Goal: Information Seeking & Learning: Learn about a topic

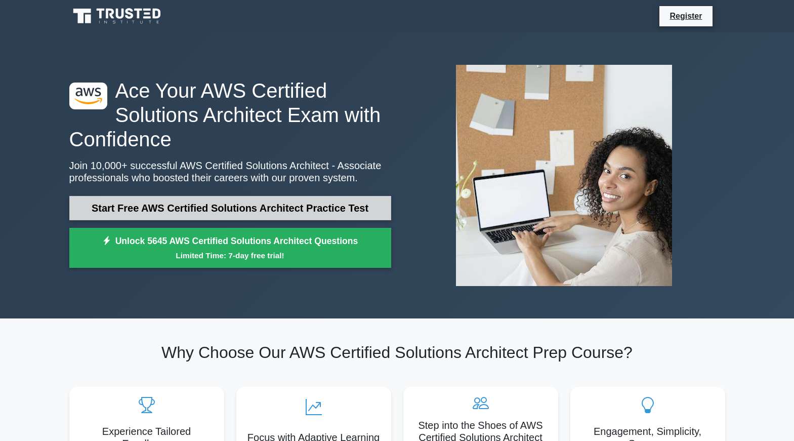
click at [334, 204] on link "Start Free AWS Certified Solutions Architect Practice Test" at bounding box center [230, 208] width 322 height 24
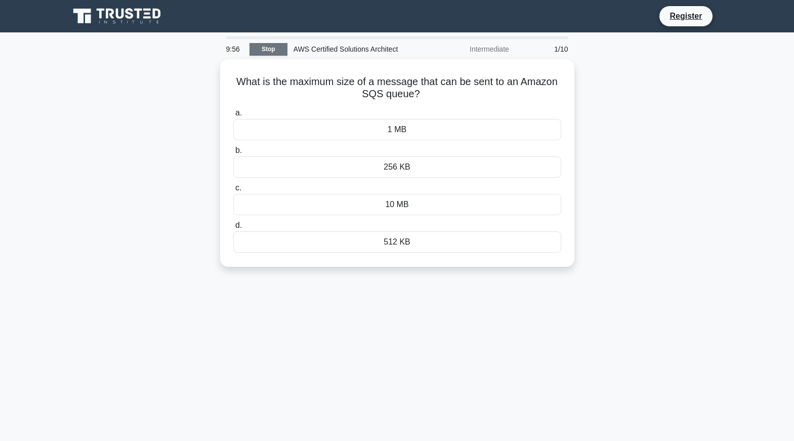
click at [284, 53] on link "Stop" at bounding box center [268, 49] width 38 height 13
click at [243, 108] on label "a. 1 MB" at bounding box center [397, 120] width 328 height 33
click at [233, 108] on input "a. 1 MB" at bounding box center [233, 110] width 0 height 7
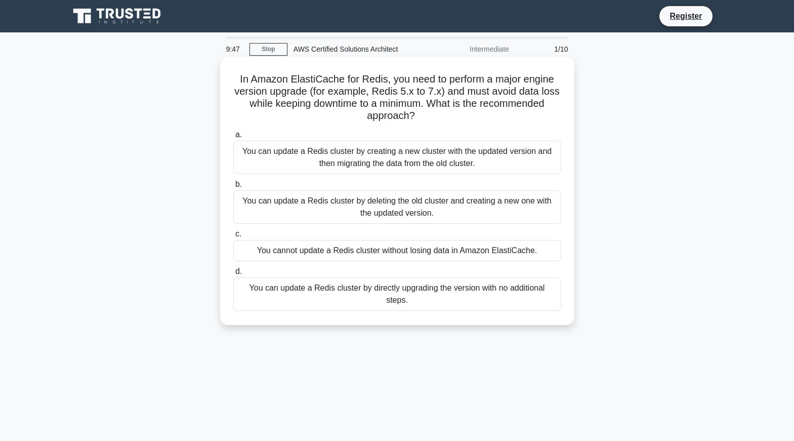
click at [399, 147] on div "You can update a Redis cluster by creating a new cluster with the updated versi…" at bounding box center [397, 157] width 328 height 33
click at [233, 138] on input "a. You can update a Redis cluster by creating a new cluster with the updated ve…" at bounding box center [233, 135] width 0 height 7
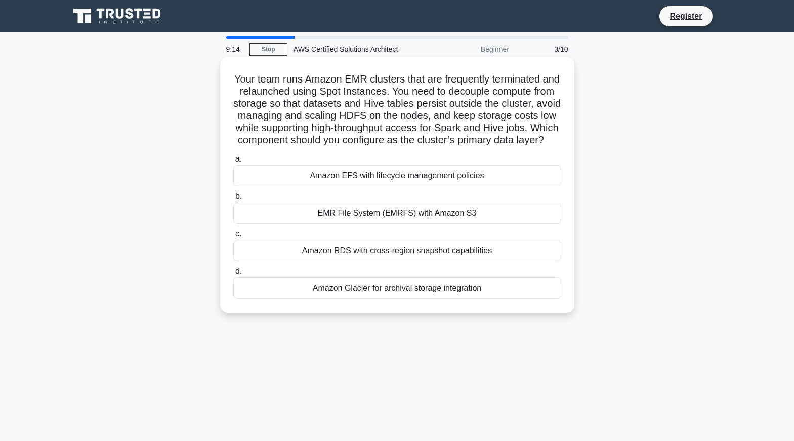
click at [360, 186] on div "Amazon EFS with lifecycle management policies" at bounding box center [397, 175] width 328 height 21
click at [233, 162] on input "a. Amazon EFS with lifecycle management policies" at bounding box center [233, 159] width 0 height 7
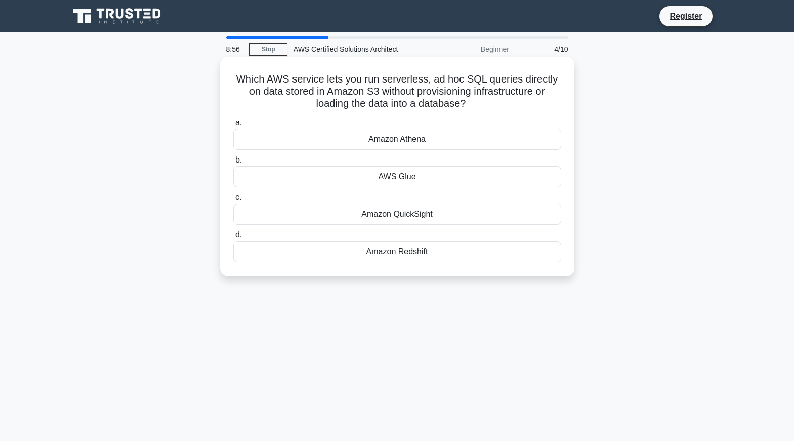
click at [417, 179] on div "AWS Glue" at bounding box center [397, 176] width 328 height 21
click at [233, 163] on input "b. AWS Glue" at bounding box center [233, 160] width 0 height 7
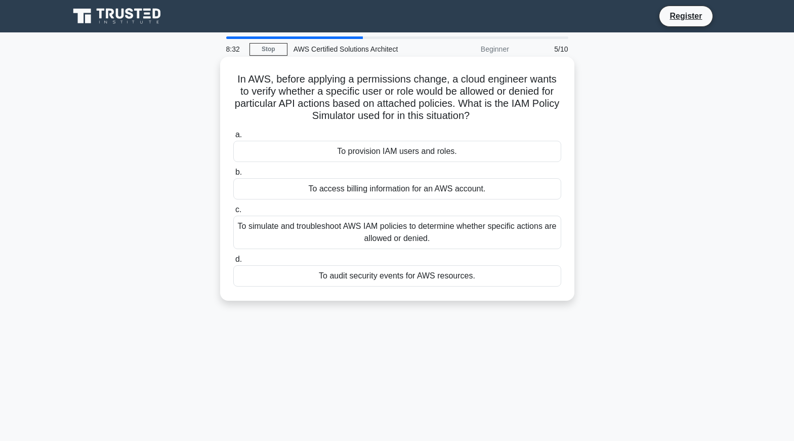
click at [518, 224] on div "To simulate and troubleshoot AWS IAM policies to determine whether specific act…" at bounding box center [397, 232] width 328 height 33
click at [233, 213] on input "c. To simulate and troubleshoot AWS IAM policies to determine whether specific …" at bounding box center [233, 209] width 0 height 7
